Goal: Task Accomplishment & Management: Manage account settings

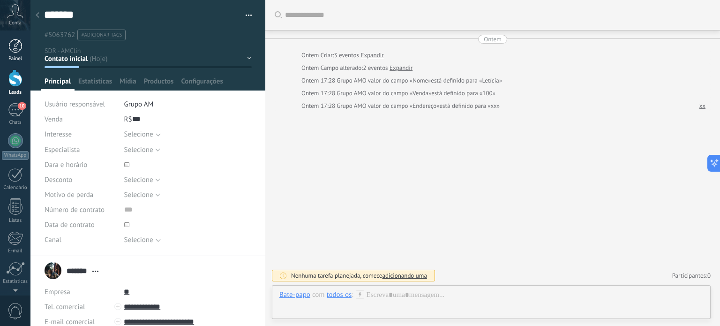
click at [11, 46] on div at bounding box center [15, 46] width 14 height 14
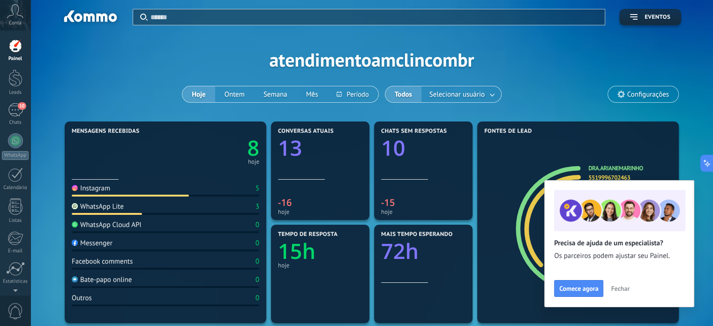
click at [618, 289] on span "Fechar" at bounding box center [620, 288] width 19 height 7
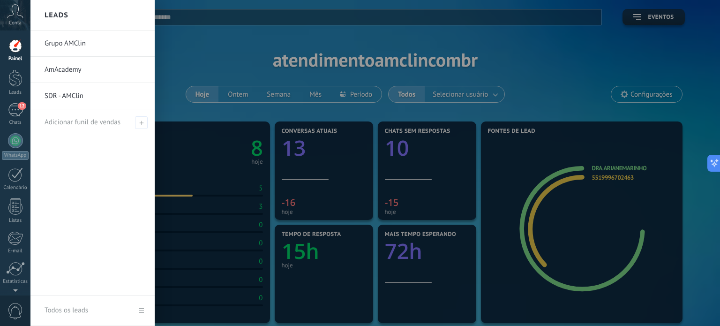
click at [80, 96] on link "SDR - AMClin" at bounding box center [95, 96] width 101 height 26
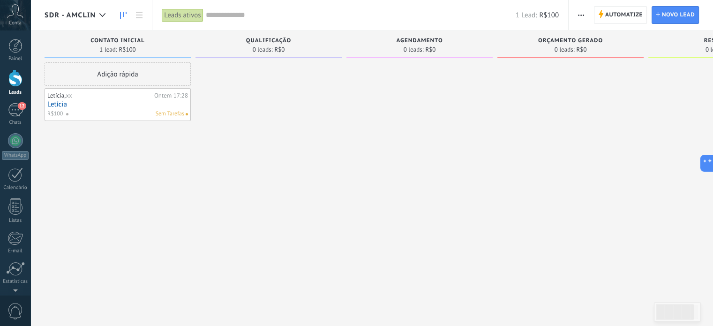
click at [126, 102] on link "Letícia" at bounding box center [117, 104] width 141 height 8
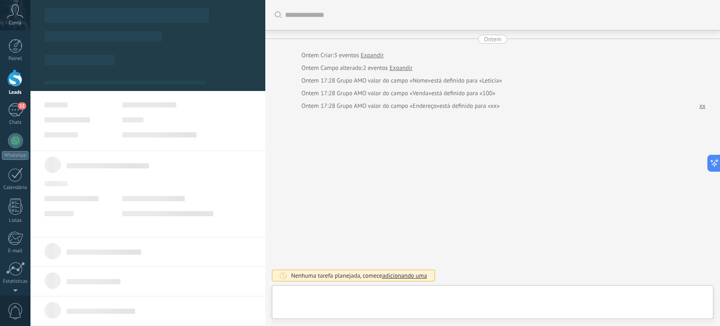
type textarea "**"
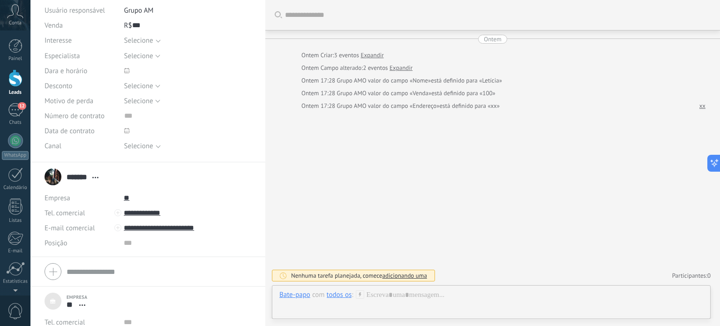
scroll to position [148, 0]
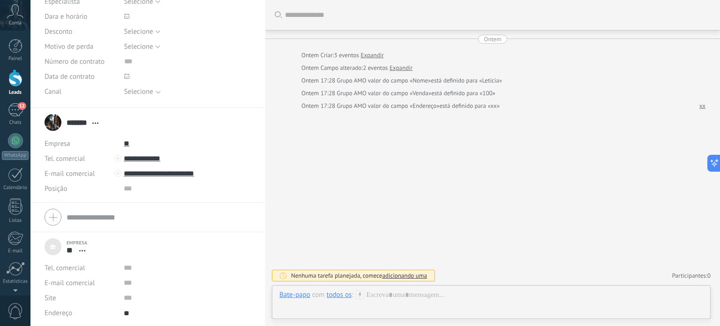
click at [82, 247] on span "Abrir detalhes Desvincular" at bounding box center [82, 250] width 15 height 7
click at [178, 241] on div "Empresa ** xx Abrir detalhes Desvincular" at bounding box center [148, 246] width 207 height 23
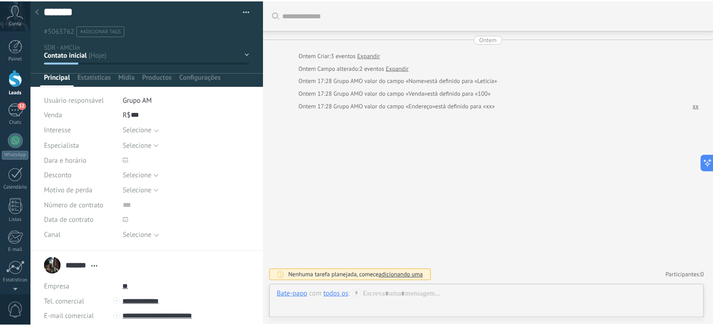
scroll to position [0, 0]
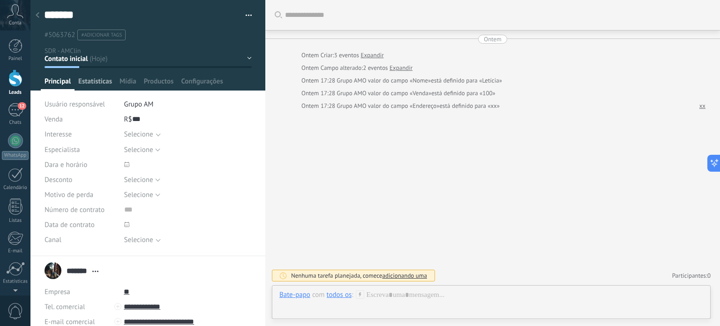
click at [92, 82] on span "Estatísticas" at bounding box center [95, 84] width 34 height 14
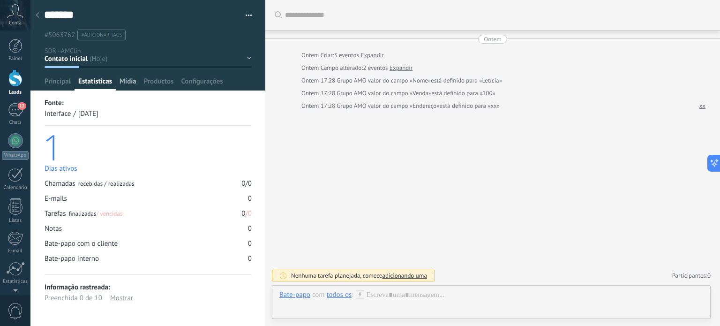
click at [139, 80] on div "Mídia" at bounding box center [128, 84] width 24 height 14
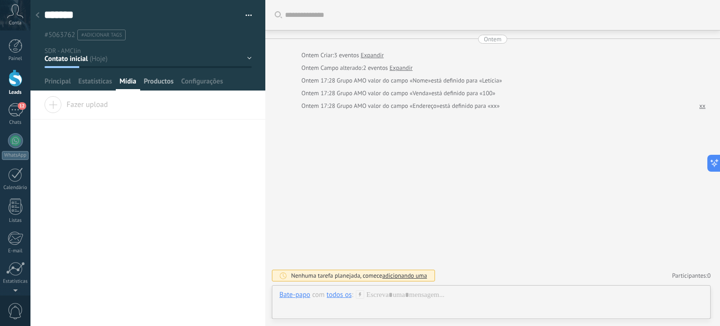
click at [167, 80] on span "Productos" at bounding box center [159, 84] width 30 height 14
click at [206, 78] on span "Configurações" at bounding box center [202, 84] width 42 height 14
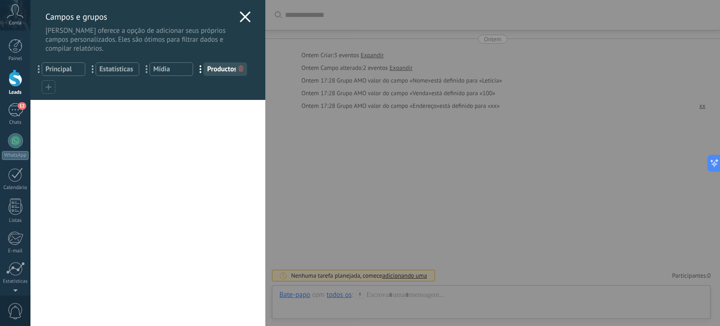
click at [246, 12] on icon at bounding box center [244, 16] width 11 height 11
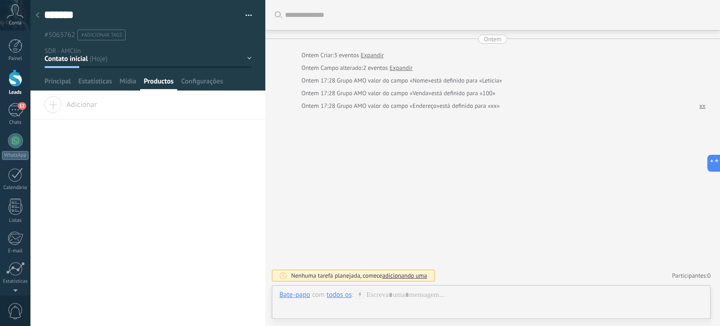
click at [34, 15] on div at bounding box center [37, 16] width 13 height 18
